Goal: Use online tool/utility: Utilize a website feature to perform a specific function

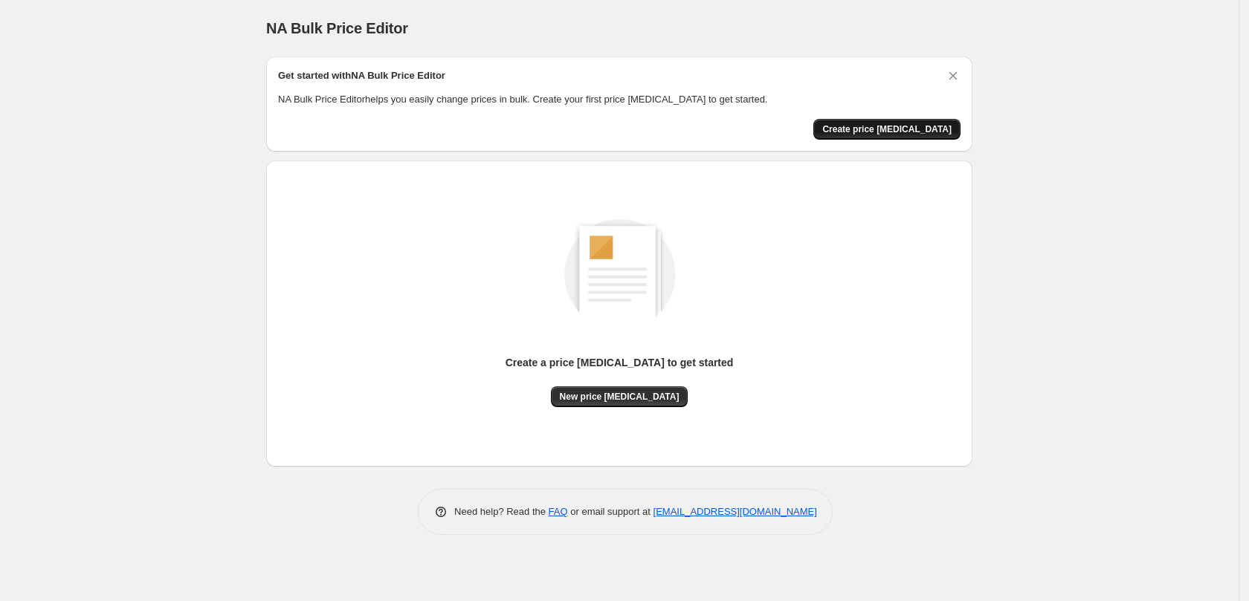
click at [850, 133] on button "Create price change job" at bounding box center [886, 129] width 147 height 21
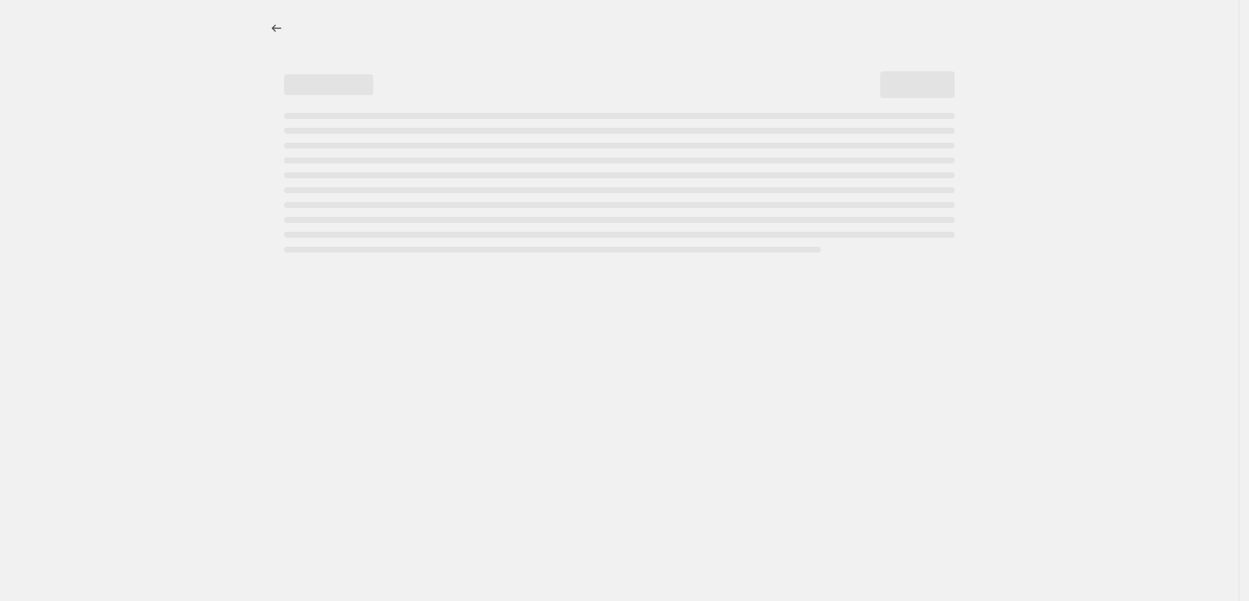
select select "percentage"
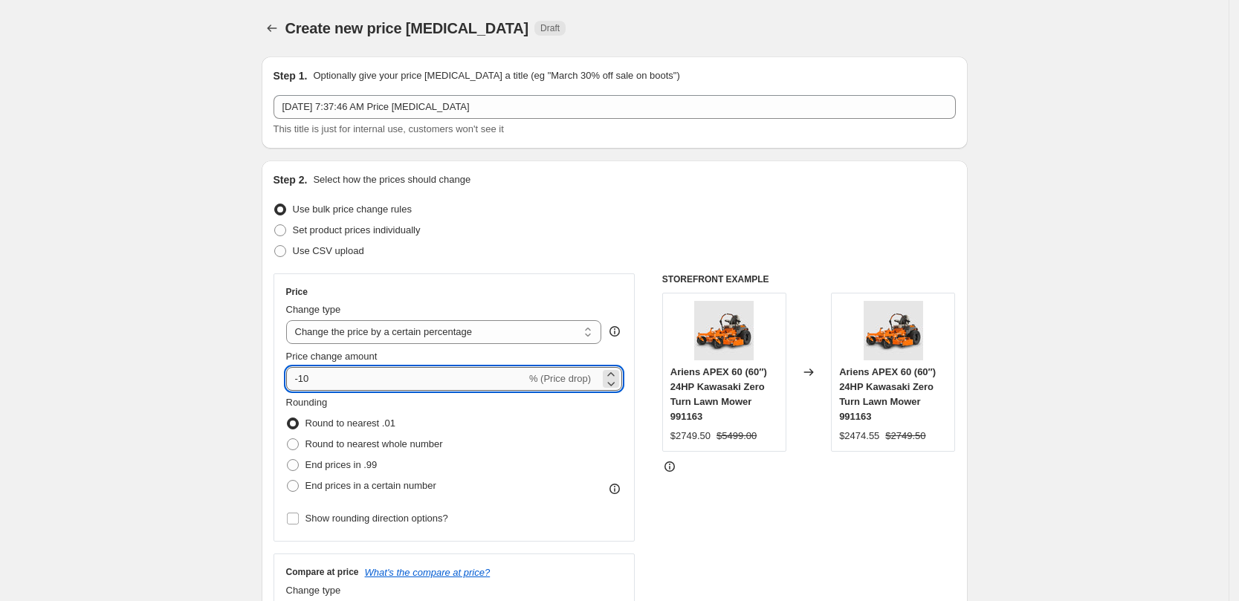
click at [383, 371] on input "-10" at bounding box center [406, 379] width 240 height 24
type input "-1"
type input "-8"
type input "-11"
click at [320, 467] on span "End prices in .99" at bounding box center [342, 464] width 72 height 11
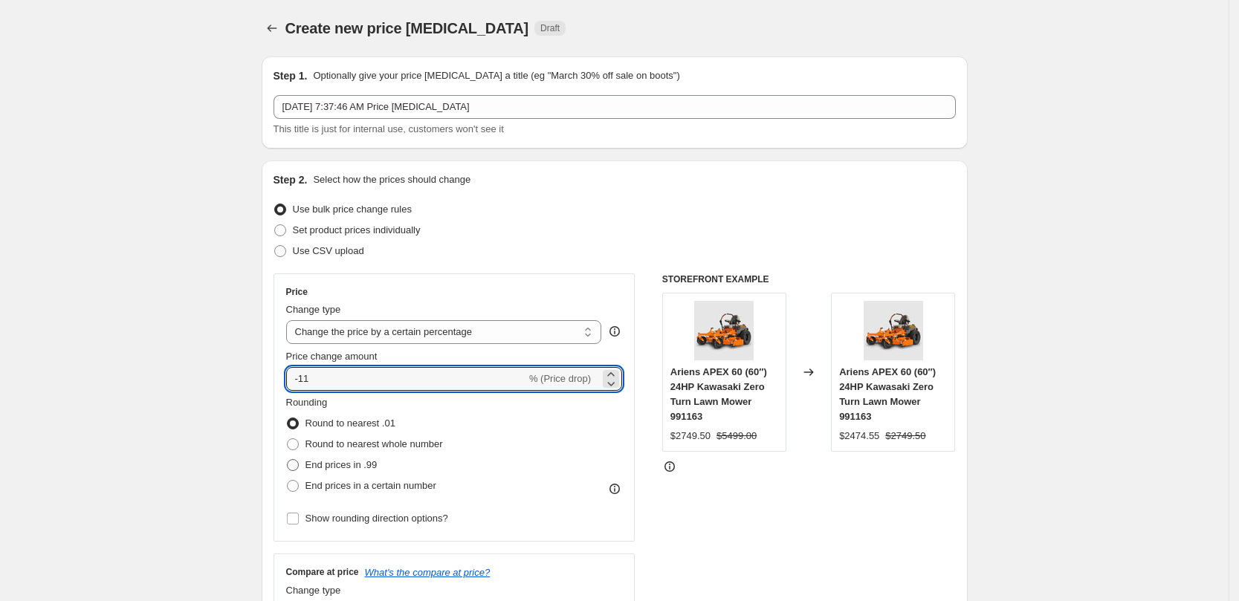
click at [288, 460] on input "End prices in .99" at bounding box center [287, 459] width 1 height 1
radio input "true"
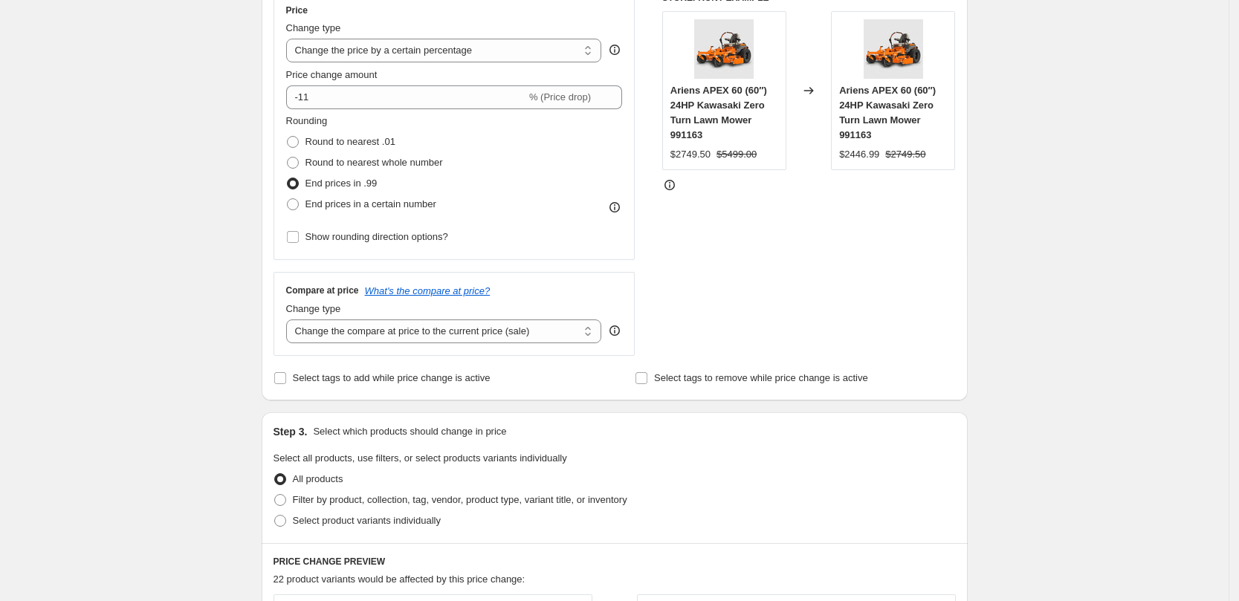
scroll to position [249, 0]
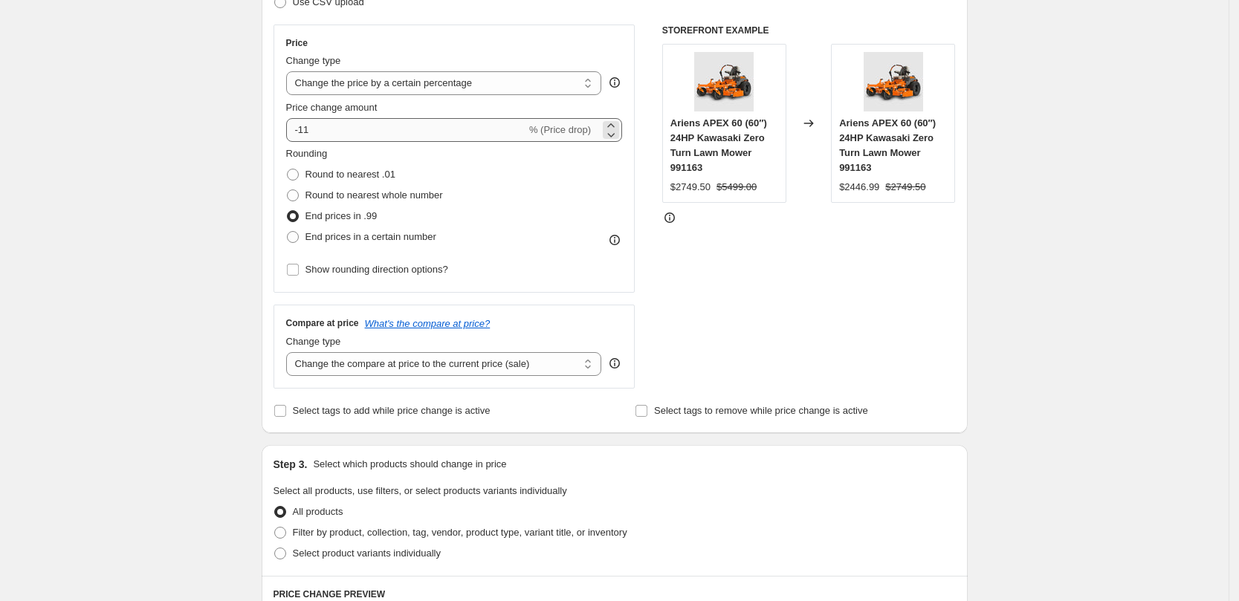
drag, startPoint x: 959, startPoint y: 500, endPoint x: 369, endPoint y: 132, distance: 695.3
click at [369, 132] on div "Step 1. Optionally give your price change job a title (eg "March 30% off sale o…" at bounding box center [609, 481] width 718 height 1370
click at [341, 114] on div "Price change amount -11 % (Price drop)" at bounding box center [454, 121] width 337 height 42
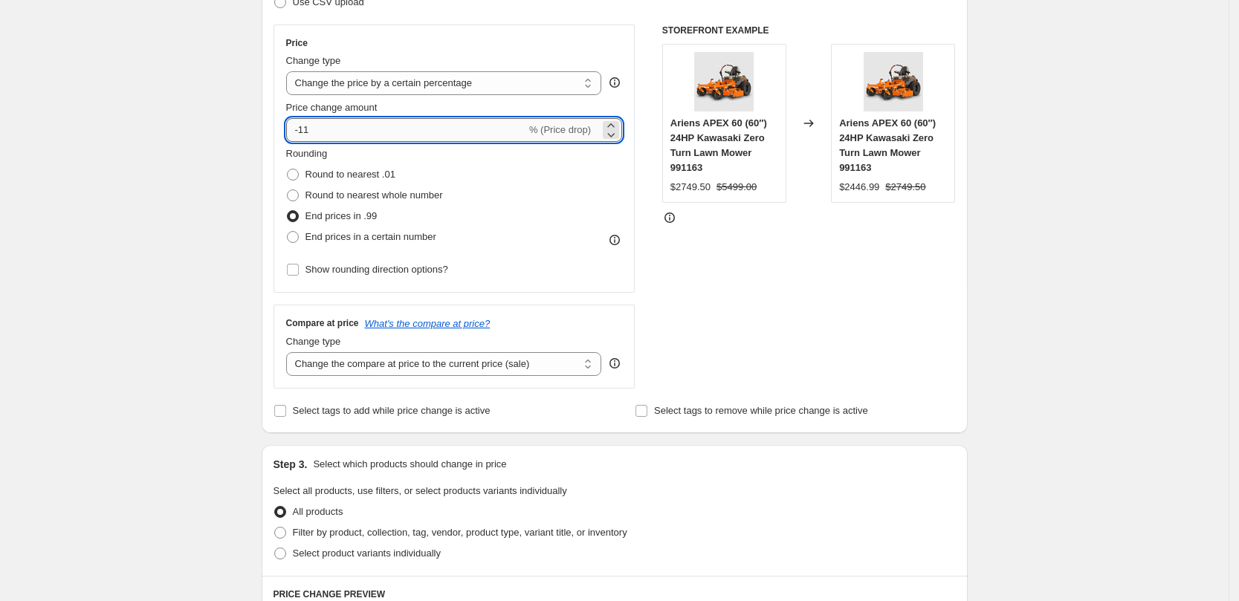
click at [338, 118] on input "-11" at bounding box center [406, 130] width 240 height 24
type input "-1"
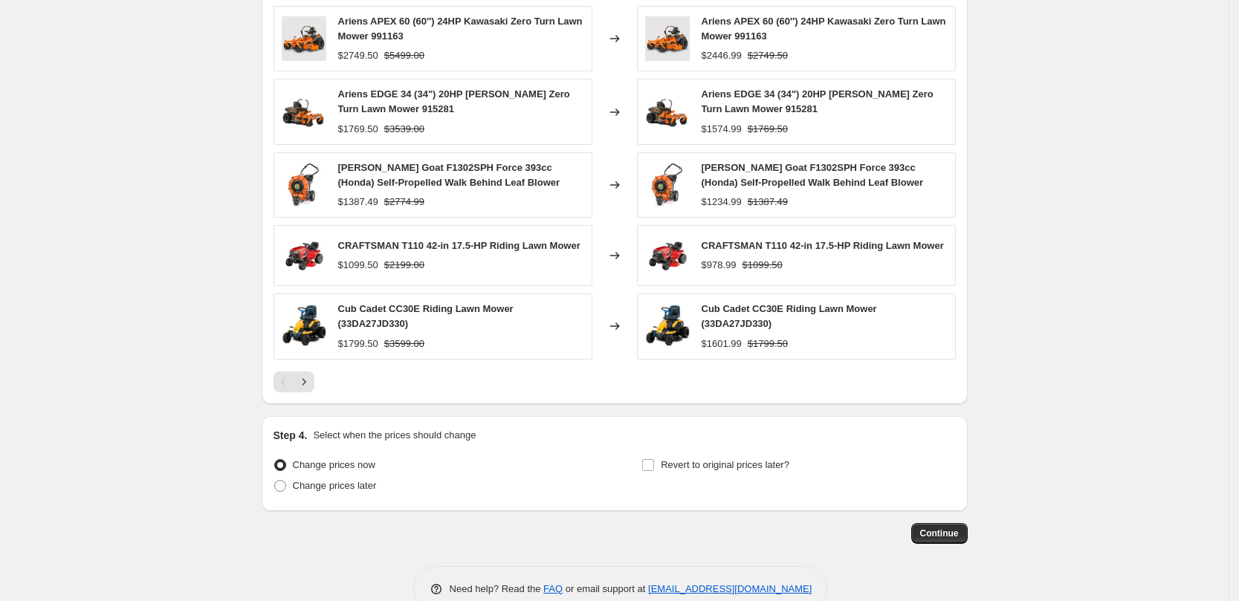
scroll to position [899, 0]
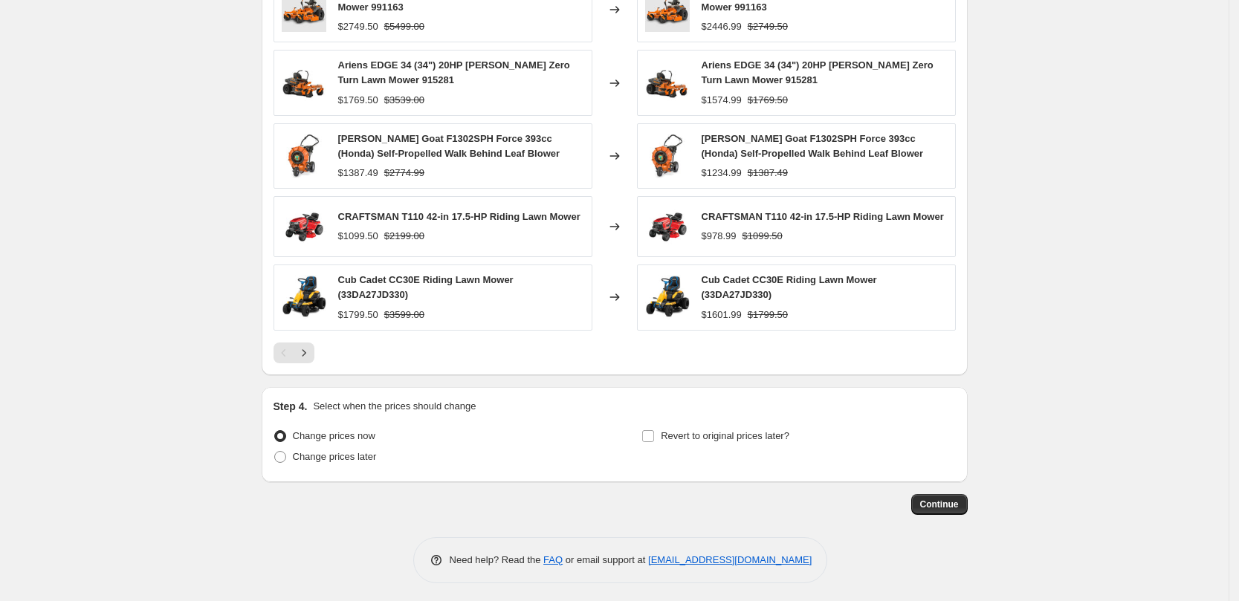
type input "-4"
click at [949, 499] on span "Continue" at bounding box center [939, 505] width 39 height 12
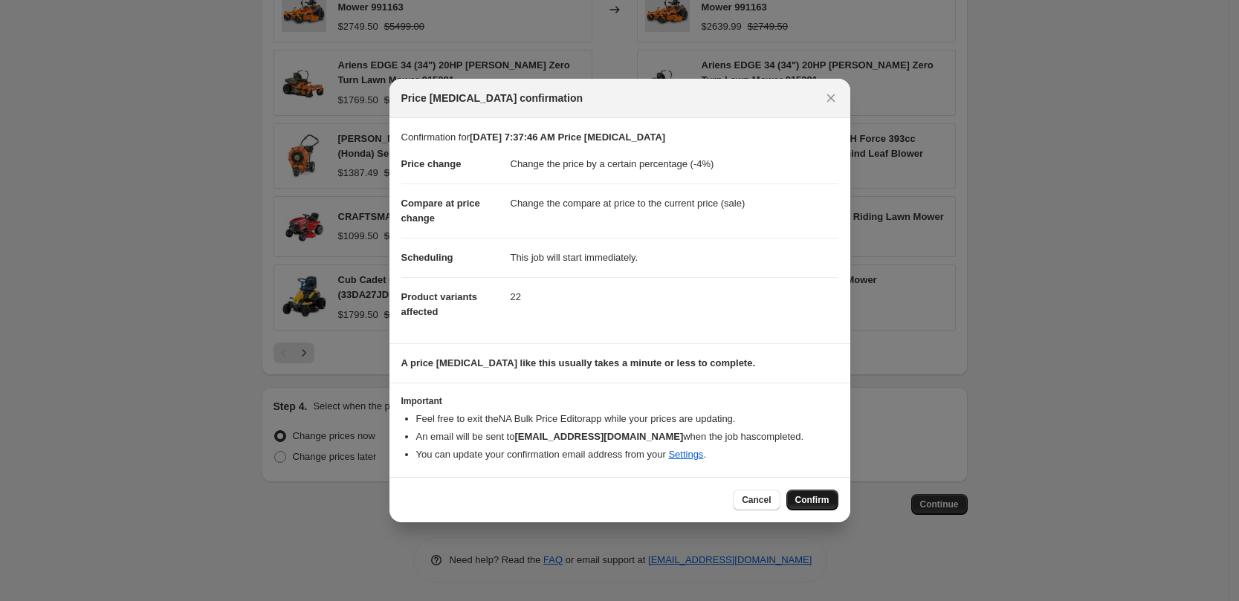
click at [830, 493] on button "Confirm" at bounding box center [813, 500] width 52 height 21
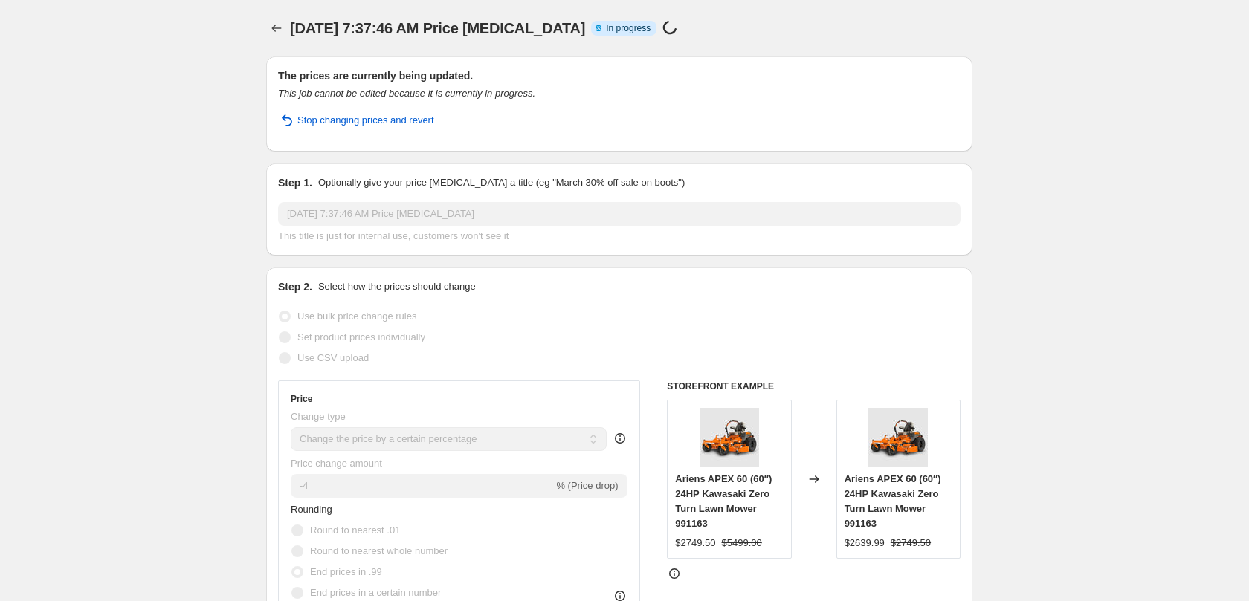
select select "percentage"
